Goal: Information Seeking & Learning: Learn about a topic

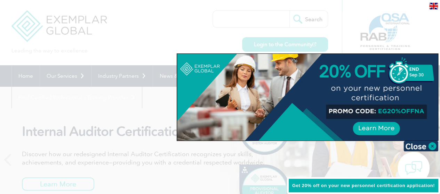
click at [214, 18] on div at bounding box center [220, 97] width 440 height 194
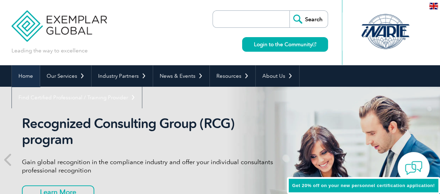
click at [29, 74] on link "Home" at bounding box center [26, 76] width 28 height 22
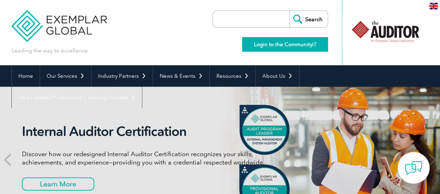
click at [313, 43] on img at bounding box center [314, 44] width 4 height 4
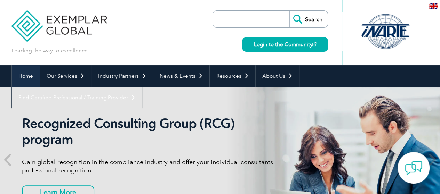
click at [26, 75] on link "Home" at bounding box center [26, 76] width 28 height 22
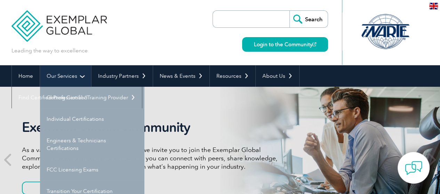
click at [81, 75] on link "Our Services" at bounding box center [65, 76] width 51 height 22
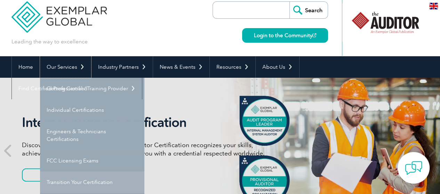
scroll to position [8, 0]
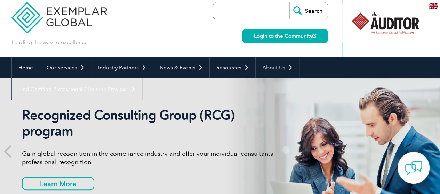
click at [239, 11] on input "search" at bounding box center [252, 10] width 73 height 17
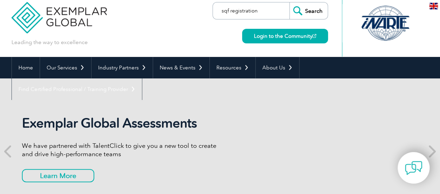
type input "sqf registration"
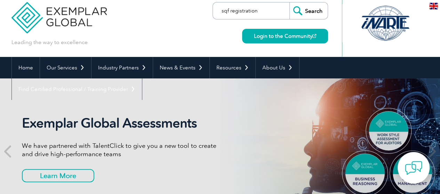
click at [289, 2] on input "Search" at bounding box center [308, 10] width 38 height 17
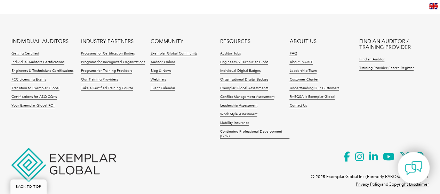
scroll to position [696, 0]
click at [34, 61] on link "Individual Auditors Certifications" at bounding box center [37, 63] width 53 height 5
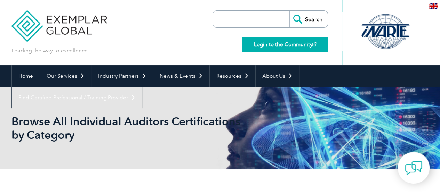
click at [275, 40] on link "Login to the Community" at bounding box center [285, 44] width 86 height 15
